Goal: Go to known website: Access a specific website the user already knows

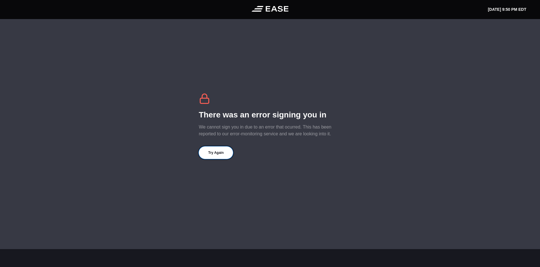
click at [215, 151] on button "Try Again" at bounding box center [216, 153] width 34 height 13
